Goal: Book appointment/travel/reservation

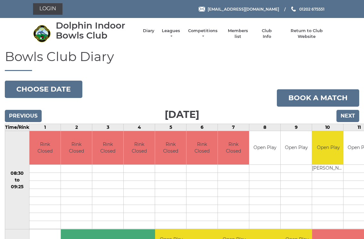
click at [354, 117] on input "Next" at bounding box center [348, 116] width 23 height 12
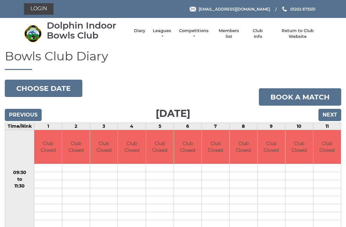
click at [335, 111] on input "Next" at bounding box center [330, 115] width 23 height 12
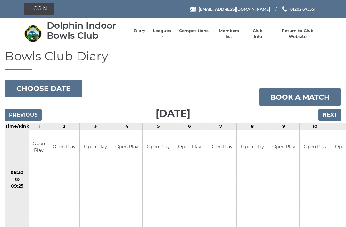
click at [333, 113] on input "Next" at bounding box center [330, 115] width 23 height 12
click at [334, 115] on input "Next" at bounding box center [330, 115] width 23 height 12
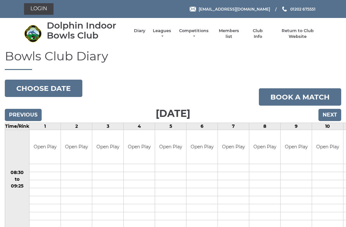
click at [335, 115] on input "Next" at bounding box center [330, 115] width 23 height 12
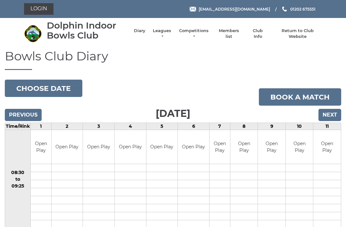
click at [337, 112] on input "Next" at bounding box center [330, 115] width 23 height 12
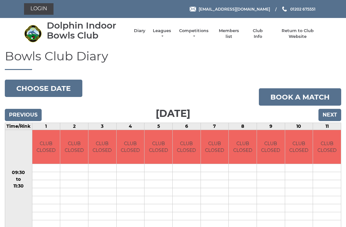
click at [337, 114] on input "Next" at bounding box center [330, 115] width 23 height 12
click at [340, 113] on input "Next" at bounding box center [330, 115] width 23 height 12
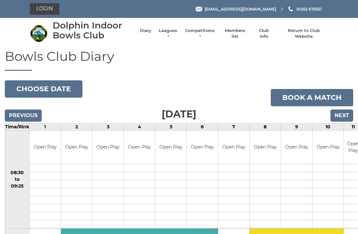
click at [347, 112] on input "Next" at bounding box center [341, 116] width 23 height 12
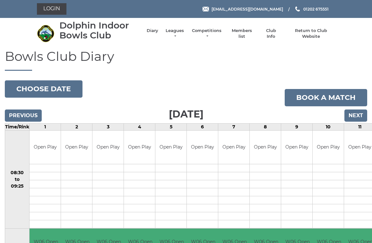
click at [359, 116] on input "Next" at bounding box center [355, 116] width 23 height 12
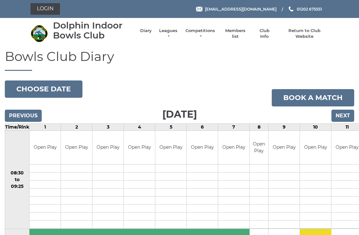
click at [354, 111] on input "Next" at bounding box center [342, 116] width 23 height 12
